Goal: Information Seeking & Learning: Learn about a topic

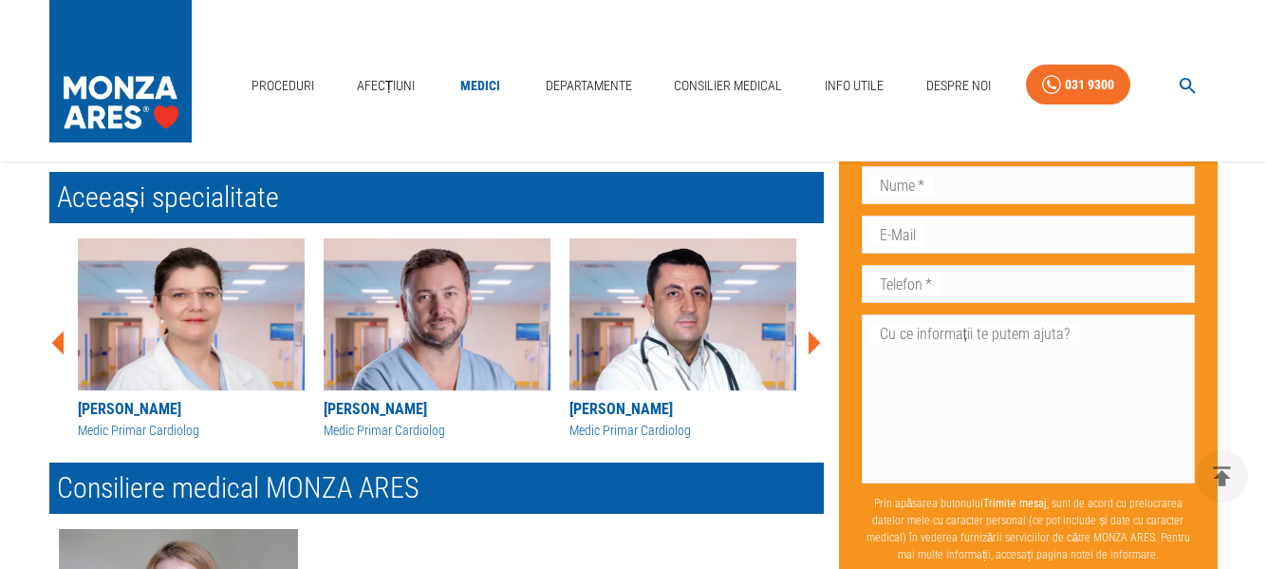
scroll to position [854, 0]
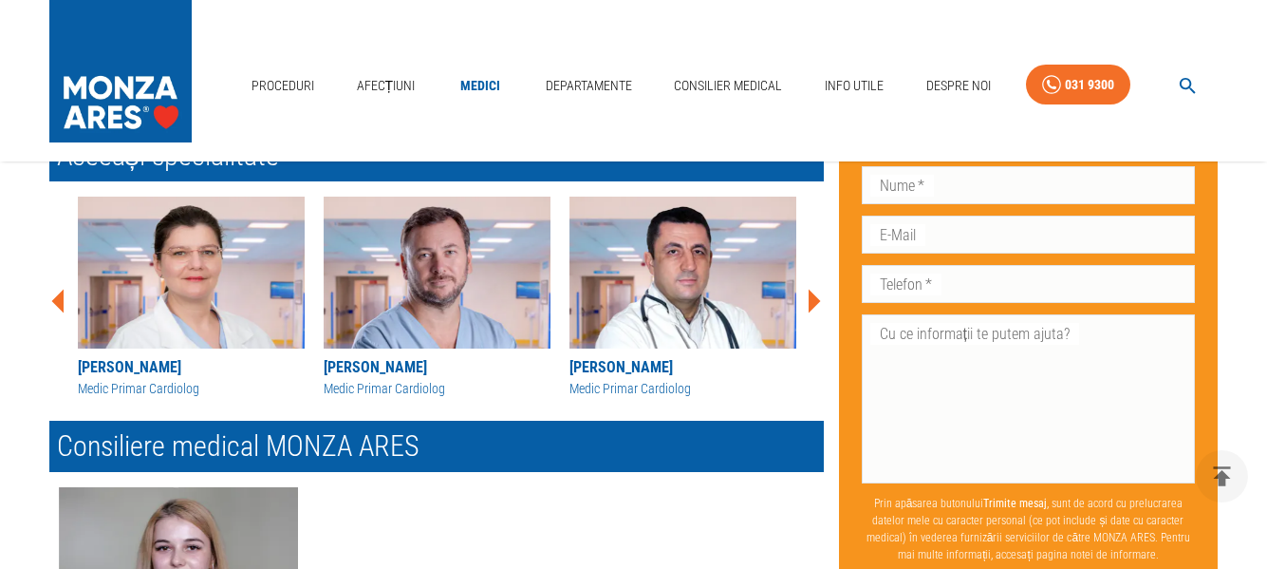
click at [638, 365] on div "[PERSON_NAME]" at bounding box center [683, 367] width 227 height 23
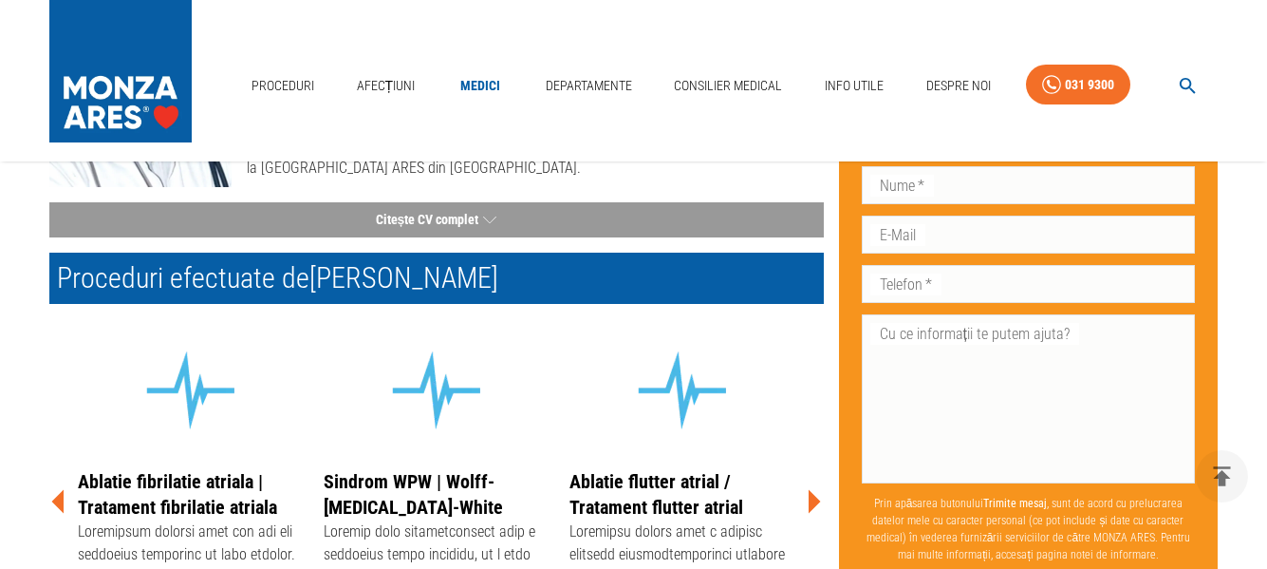
scroll to position [95, 0]
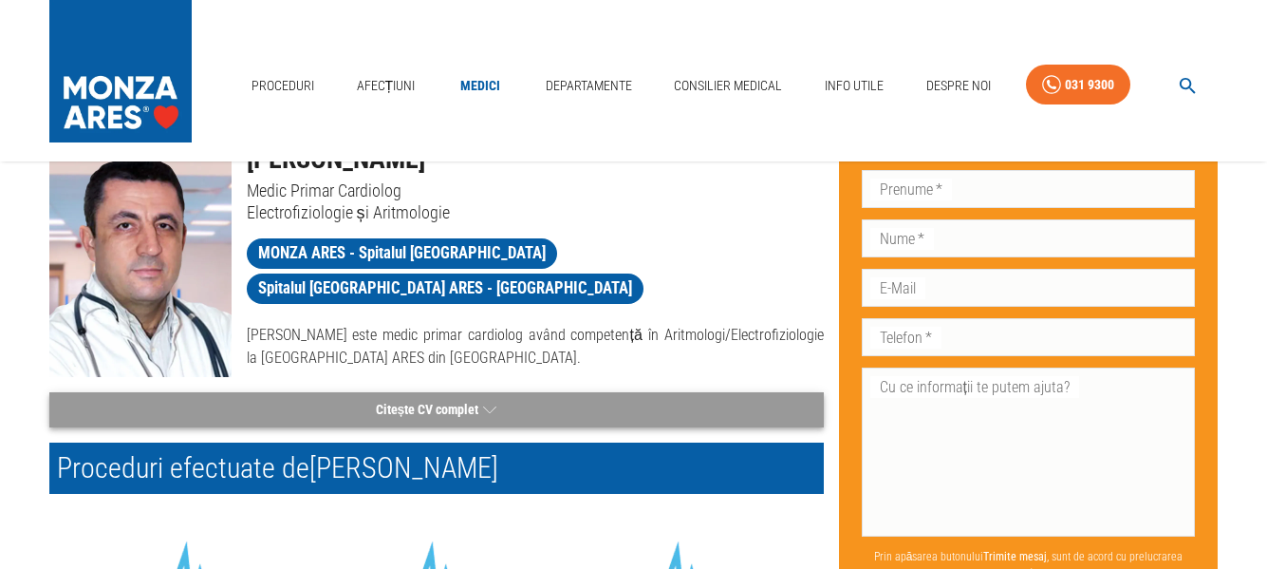
click at [431, 408] on button "Citește CV complet" at bounding box center [436, 409] width 775 height 35
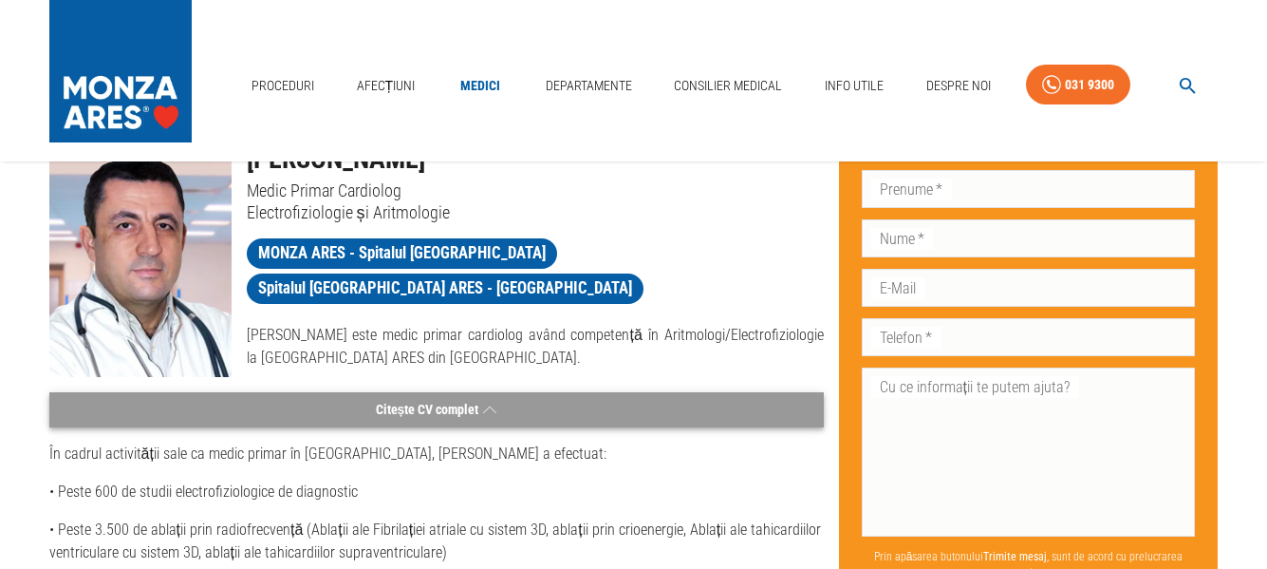
click at [431, 408] on button "Citește CV complet" at bounding box center [436, 409] width 775 height 35
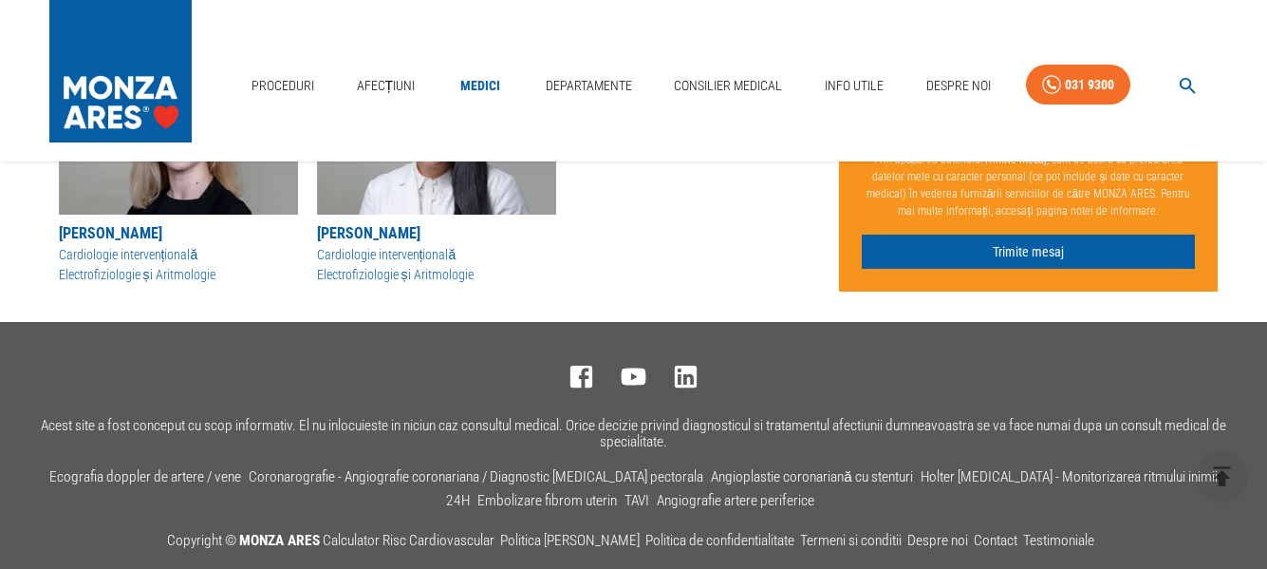
scroll to position [1994, 0]
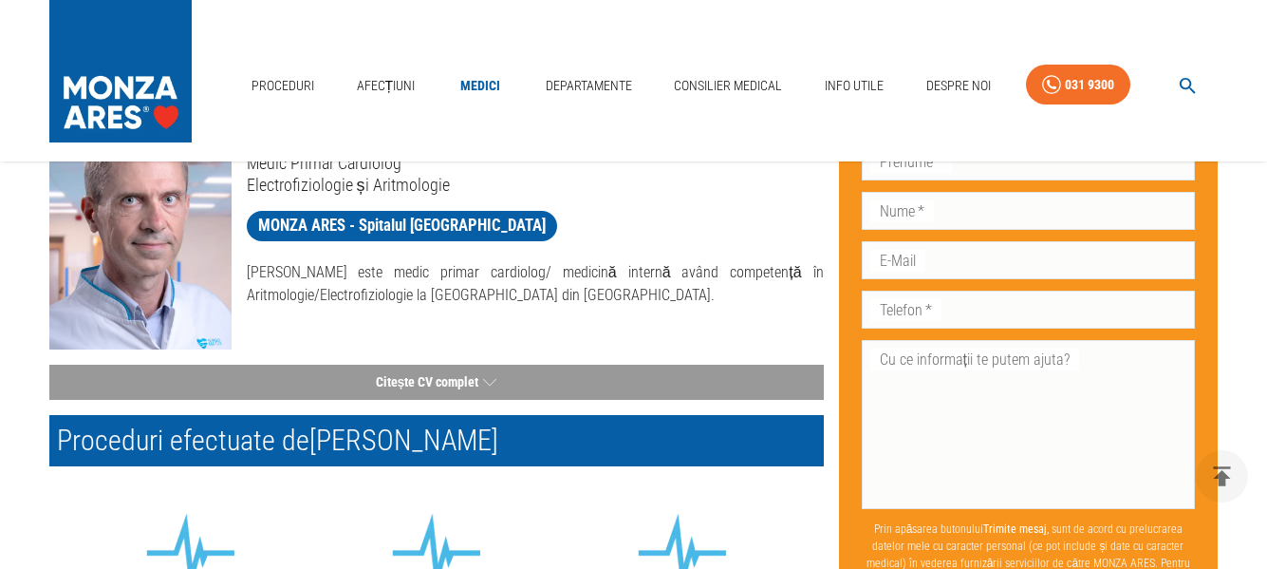
scroll to position [190, 0]
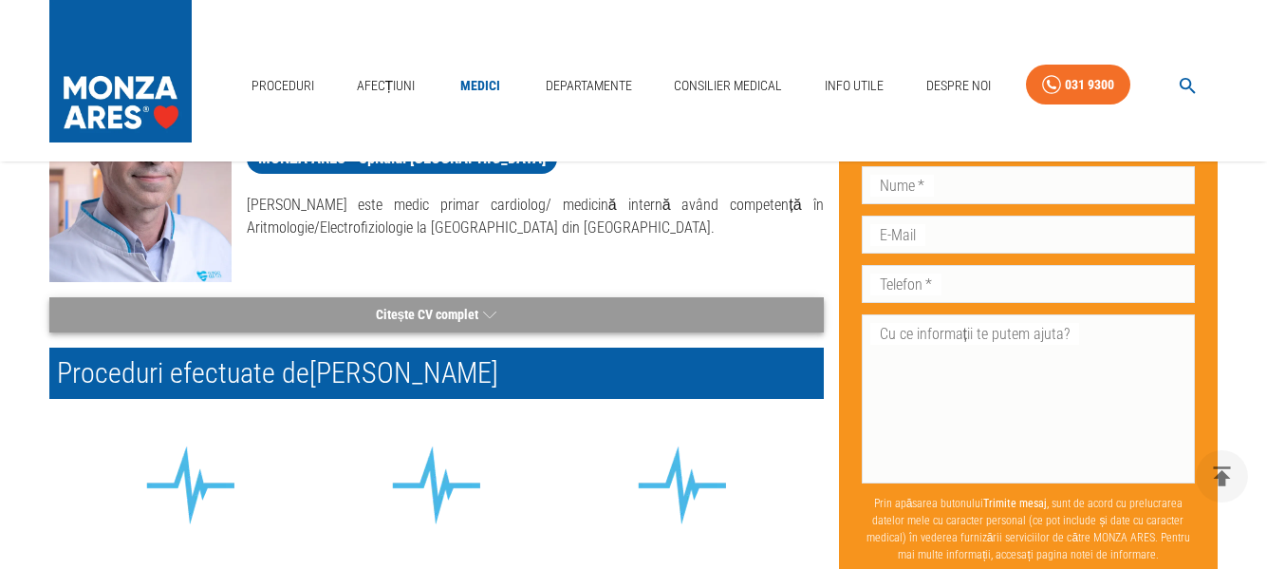
click at [429, 312] on button "Citește CV complet" at bounding box center [436, 314] width 775 height 35
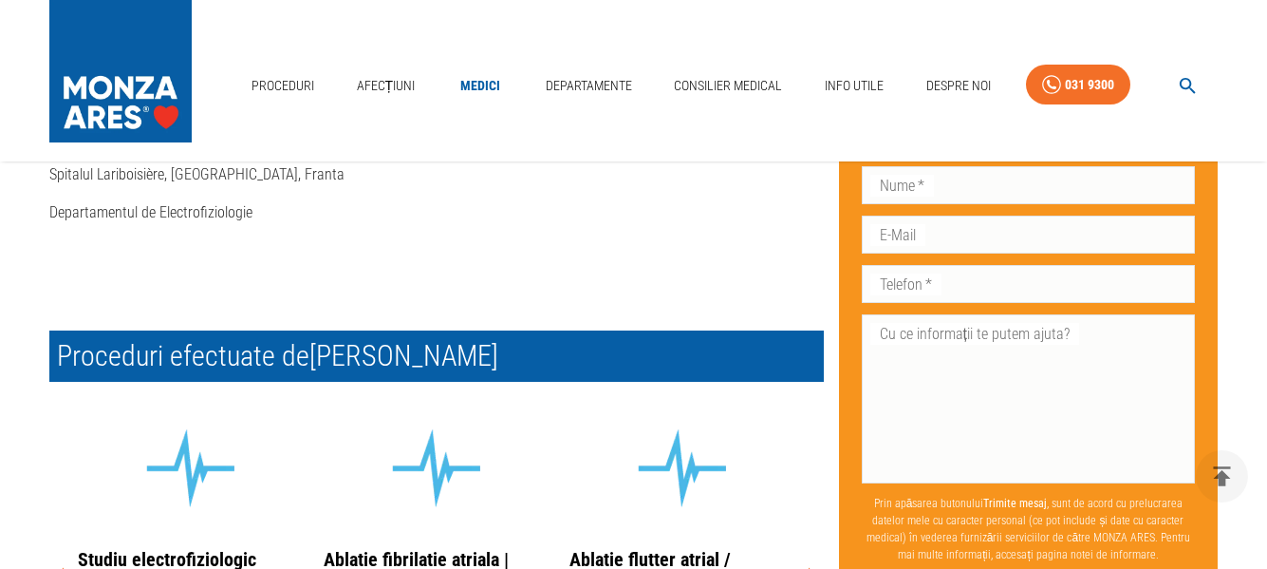
scroll to position [3038, 0]
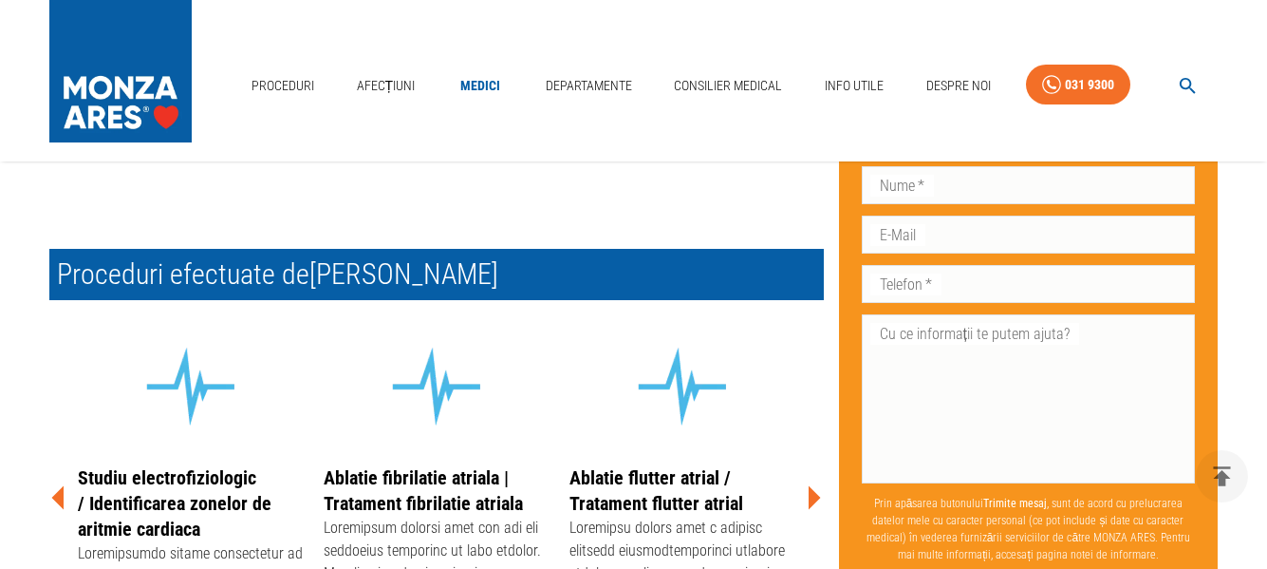
click at [436, 271] on h2 "Proceduri efectuate de Dr. Călin Siliște" at bounding box center [436, 274] width 775 height 51
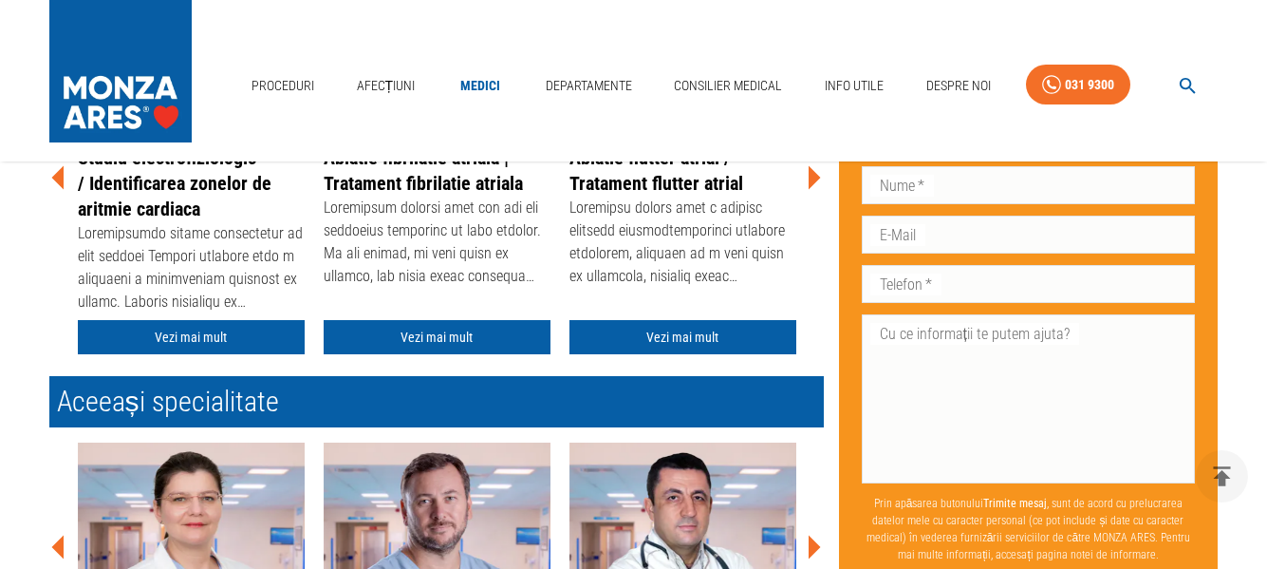
scroll to position [3418, 0]
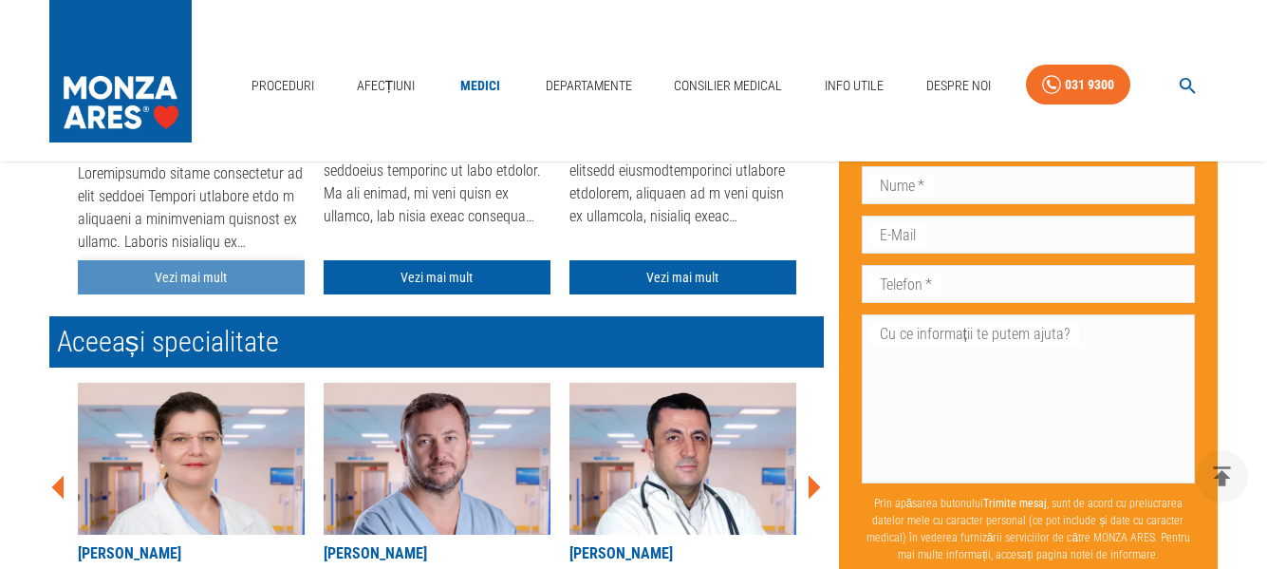
click at [194, 279] on link "Vezi mai mult" at bounding box center [191, 277] width 227 height 35
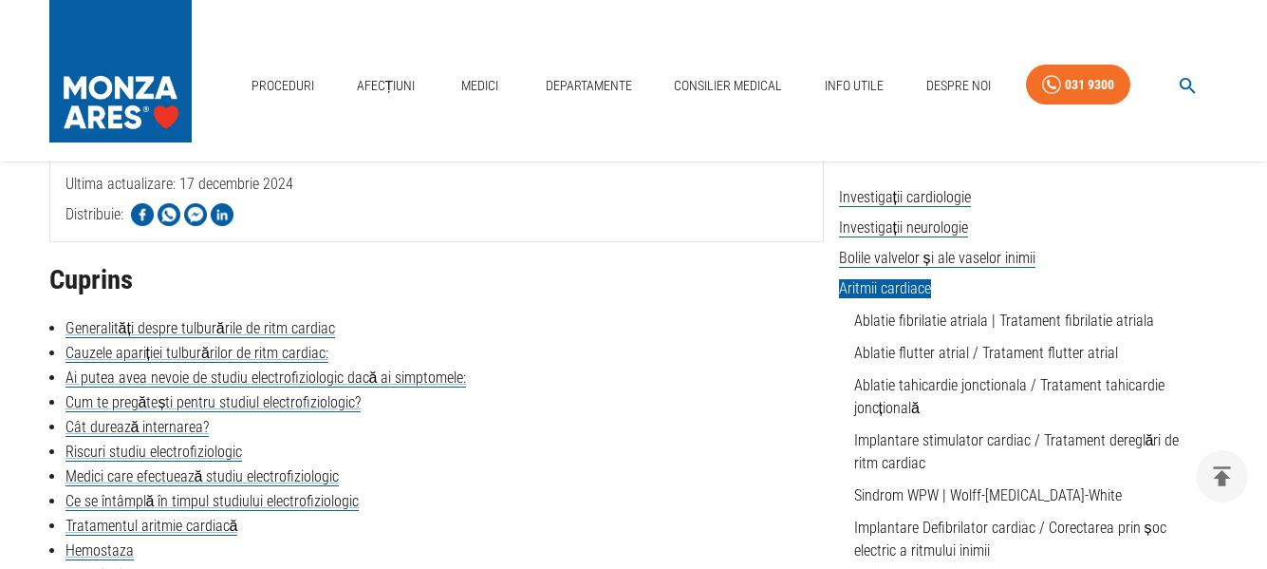
scroll to position [475, 0]
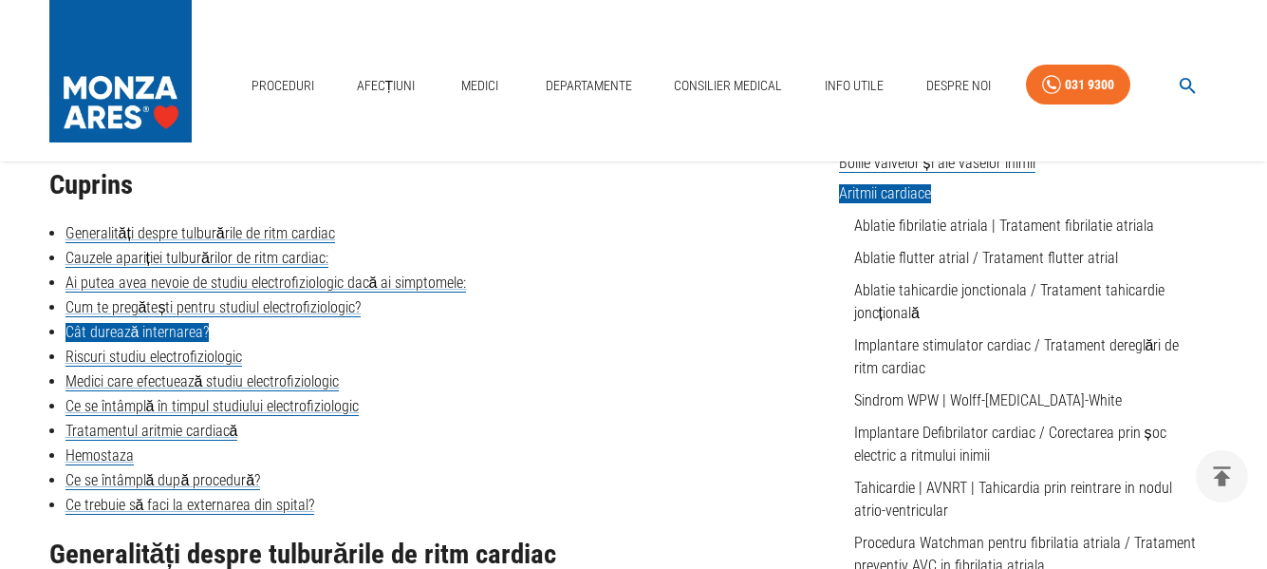
click at [150, 333] on link "Cât durează internarea?" at bounding box center [138, 332] width 144 height 19
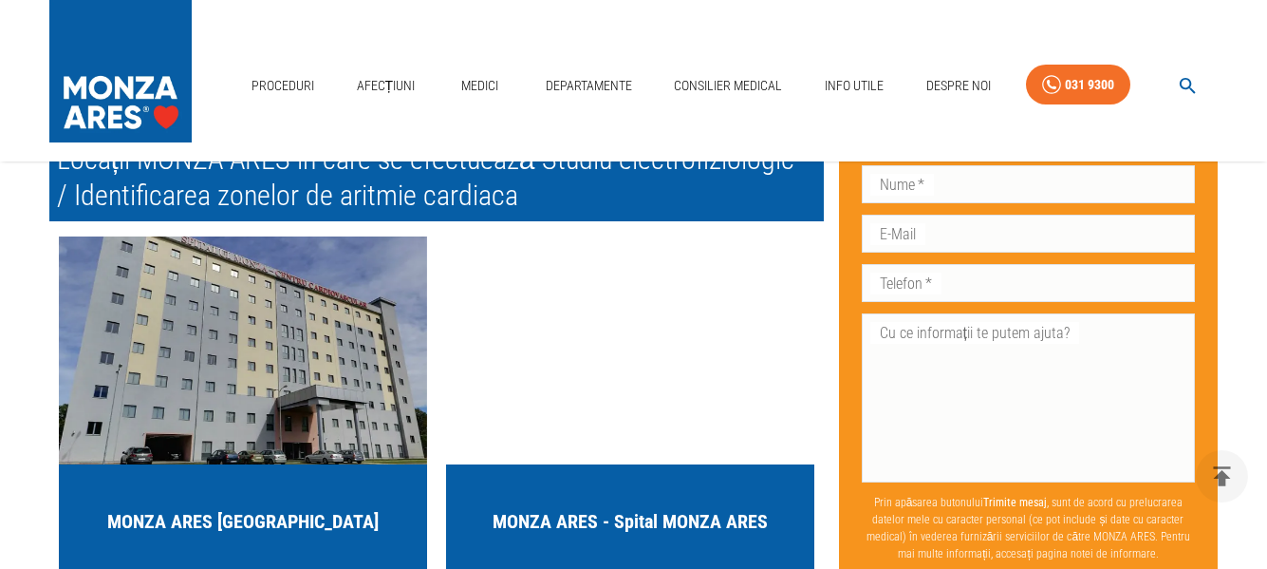
scroll to position [4642, 0]
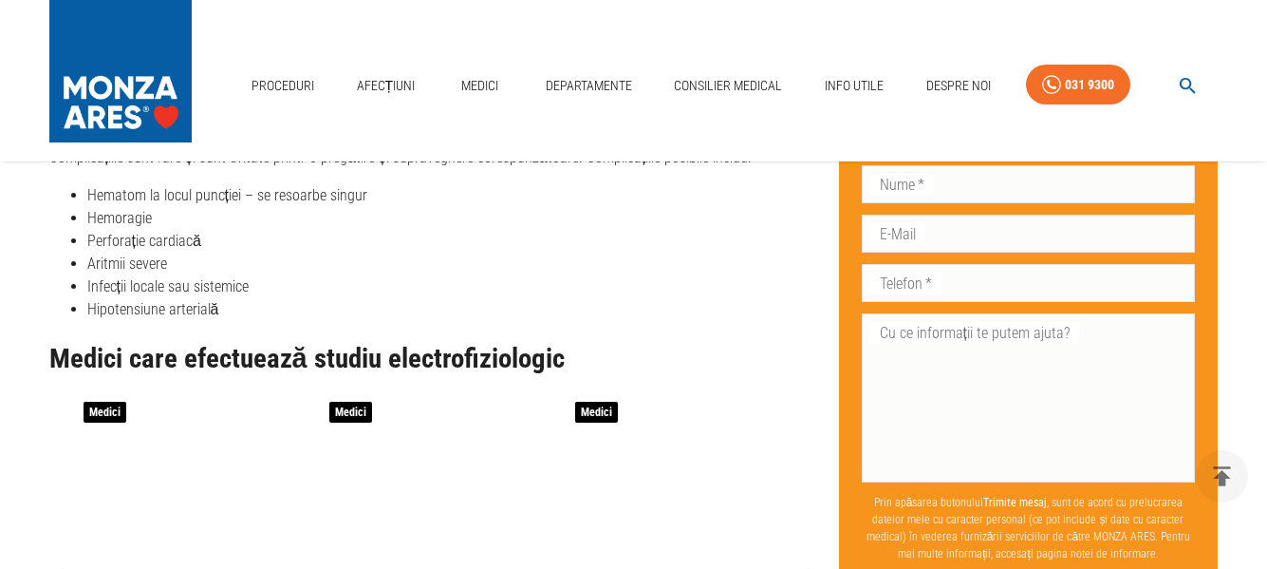
scroll to position [2269, 0]
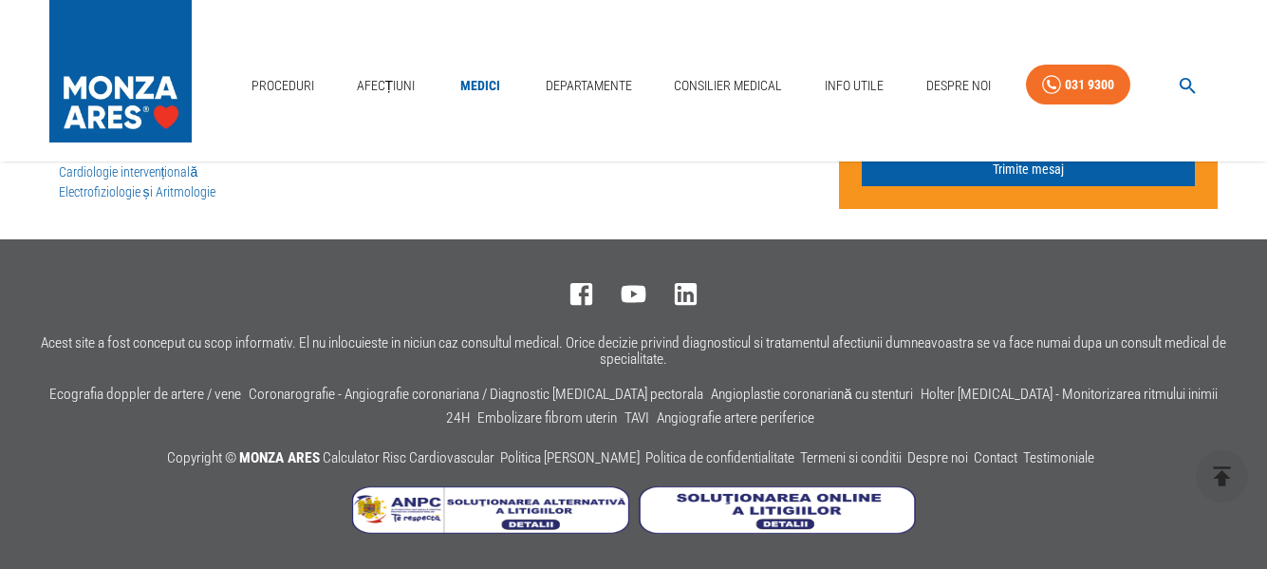
scroll to position [1361, 0]
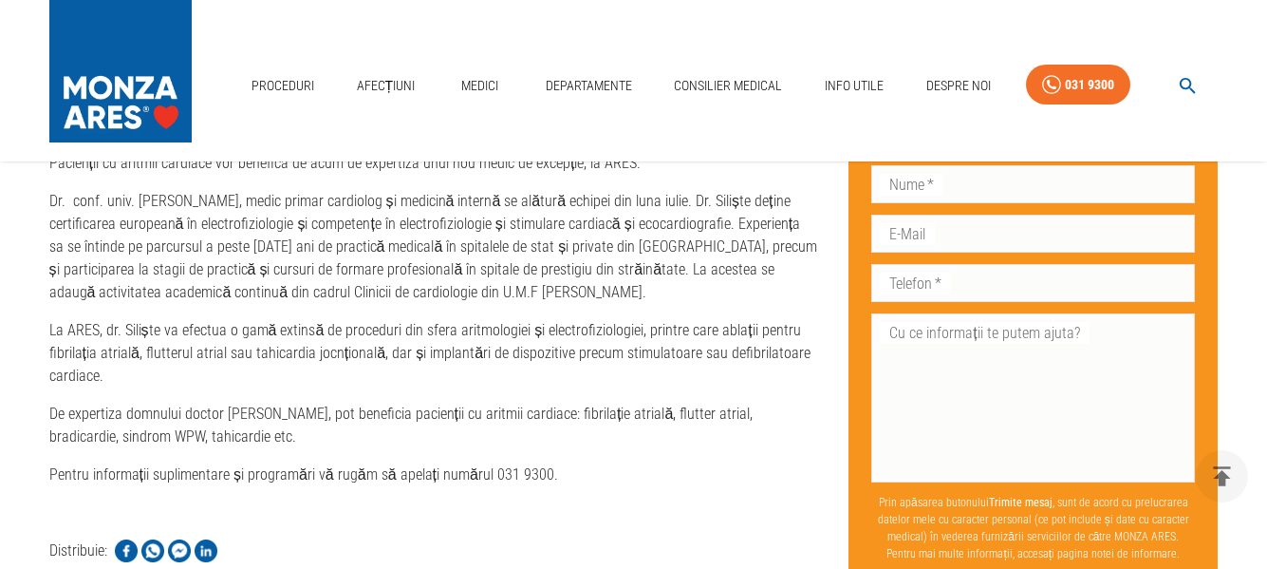
scroll to position [1044, 0]
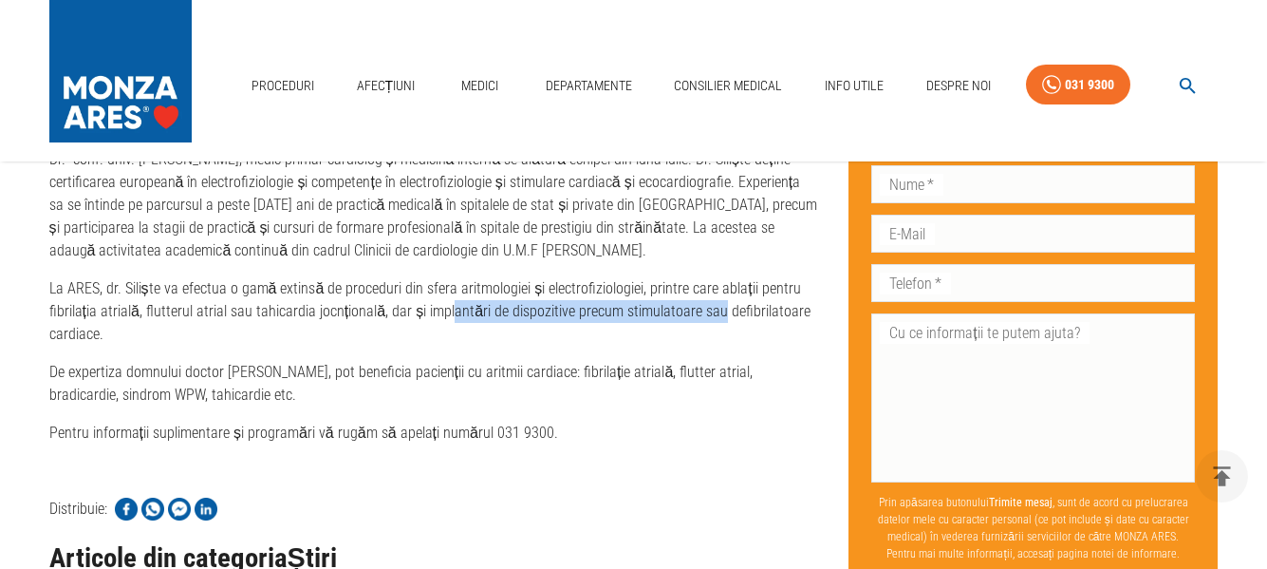
drag, startPoint x: 443, startPoint y: 315, endPoint x: 712, endPoint y: 317, distance: 268.7
click at [712, 317] on p "La ARES, dr. Siliște va efectua o gamă extinsă de proceduri din sfera aritmolog…" at bounding box center [434, 311] width 770 height 68
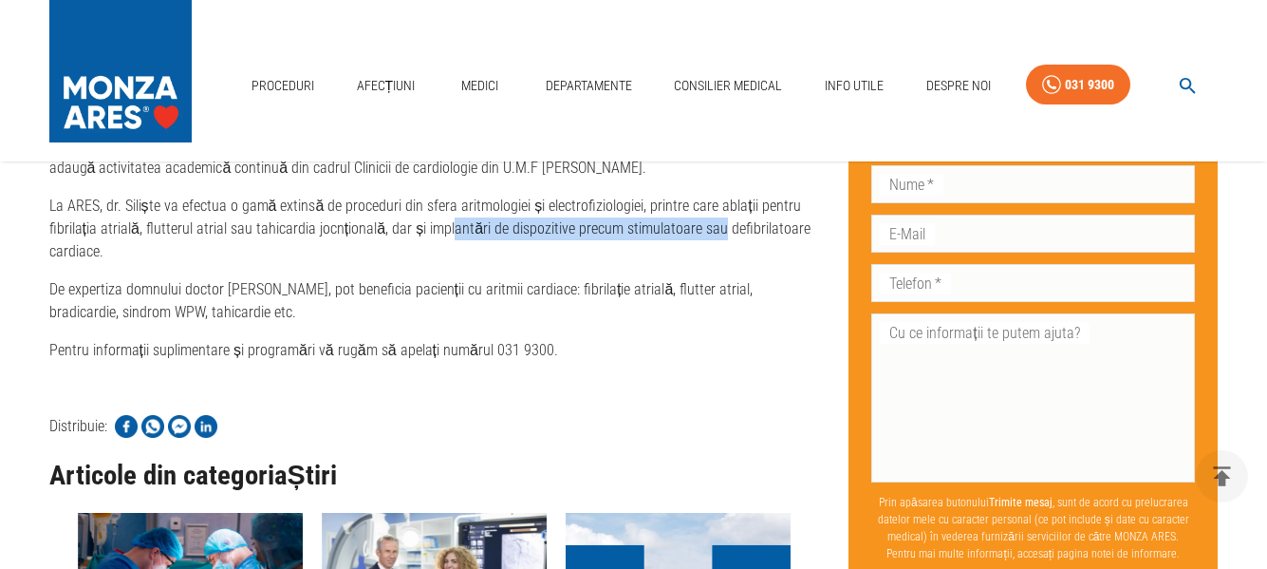
scroll to position [1096, 0]
